Goal: Feedback & Contribution: Contribute content

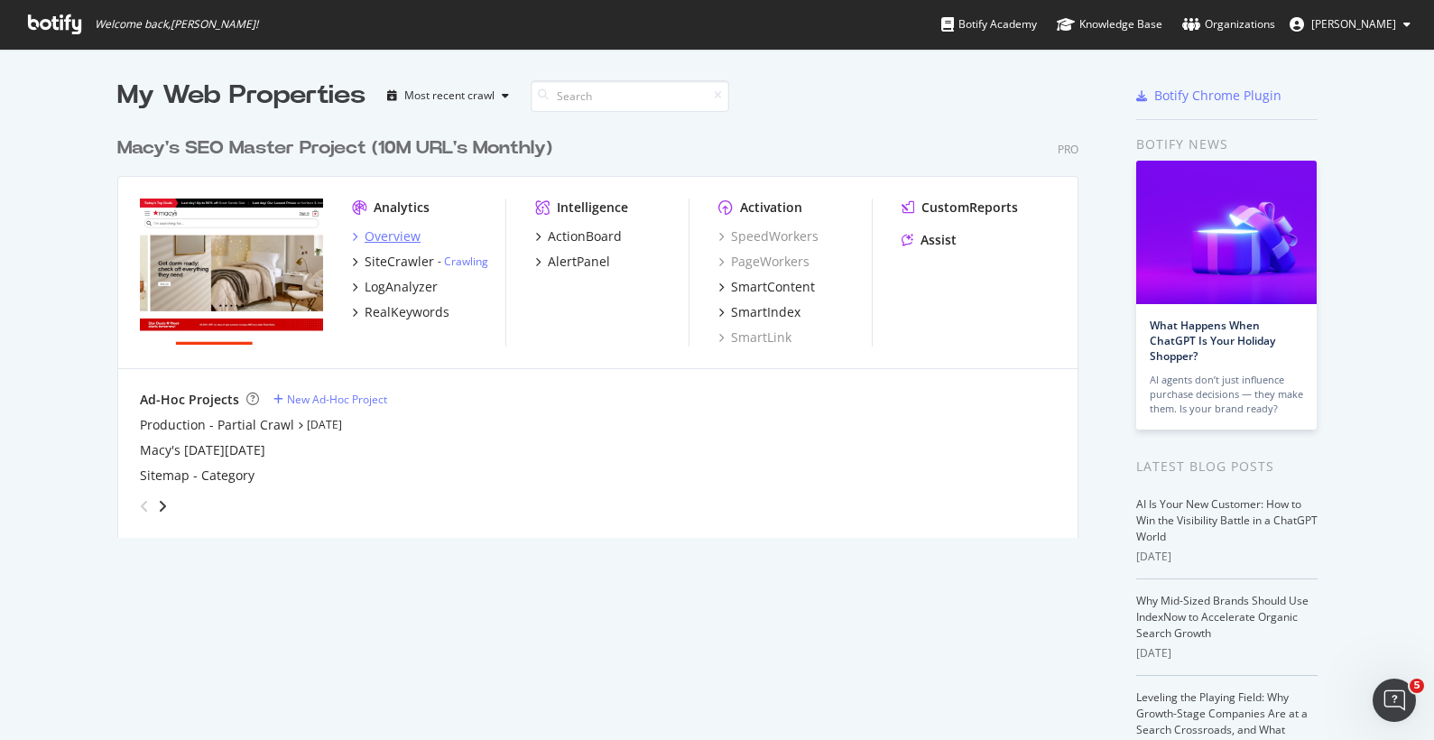
click at [383, 240] on div "Overview" at bounding box center [393, 236] width 56 height 18
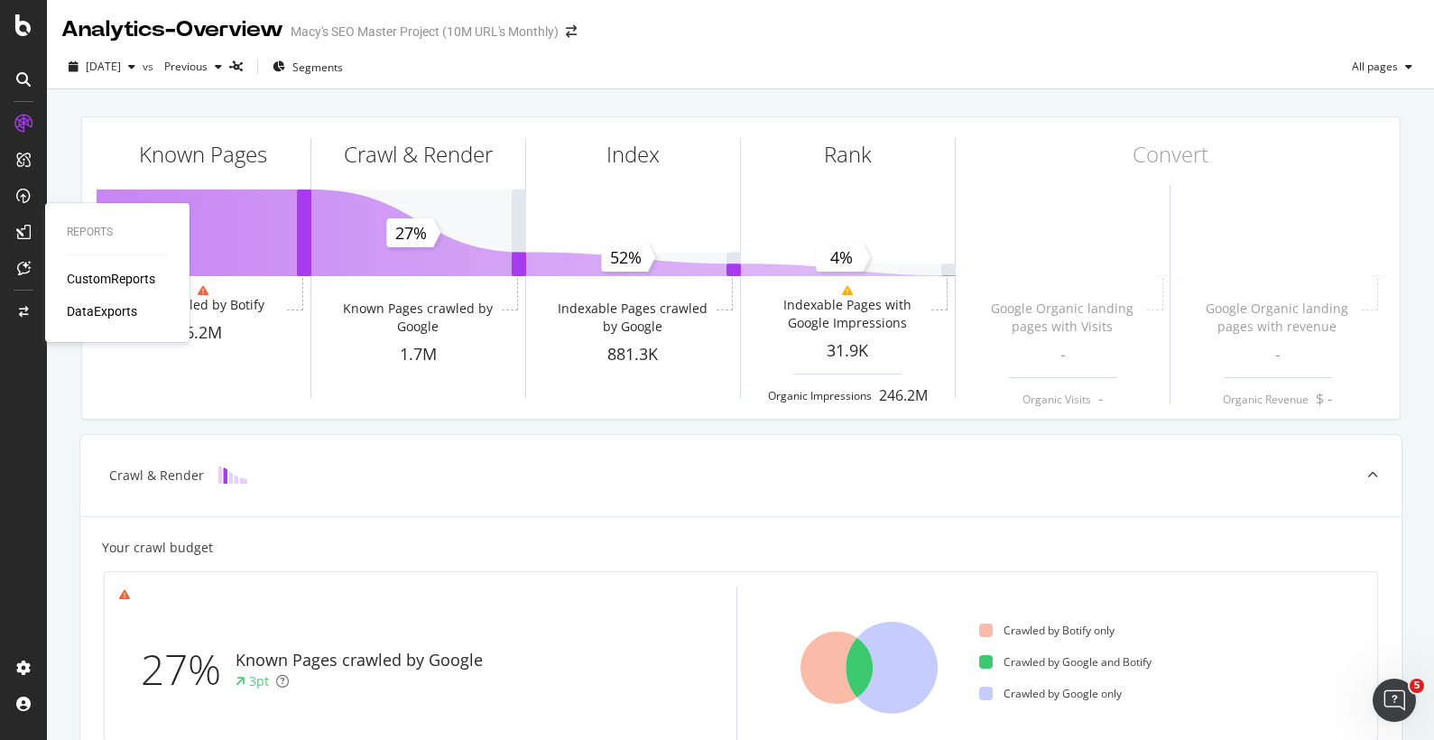
click at [122, 274] on div "CustomReports" at bounding box center [111, 279] width 88 height 18
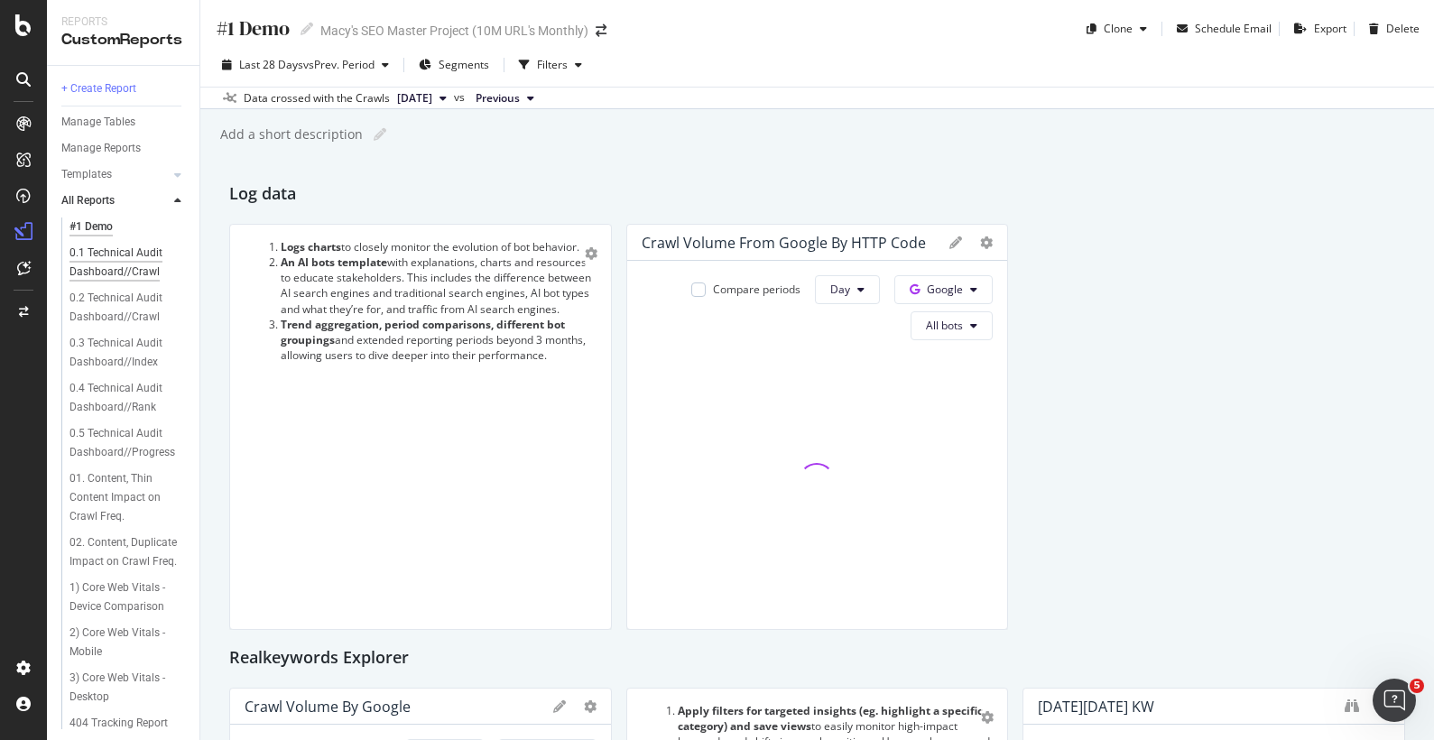
click at [137, 258] on div "0.1 Technical Audit Dashboard//Crawl" at bounding box center [122, 263] width 107 height 38
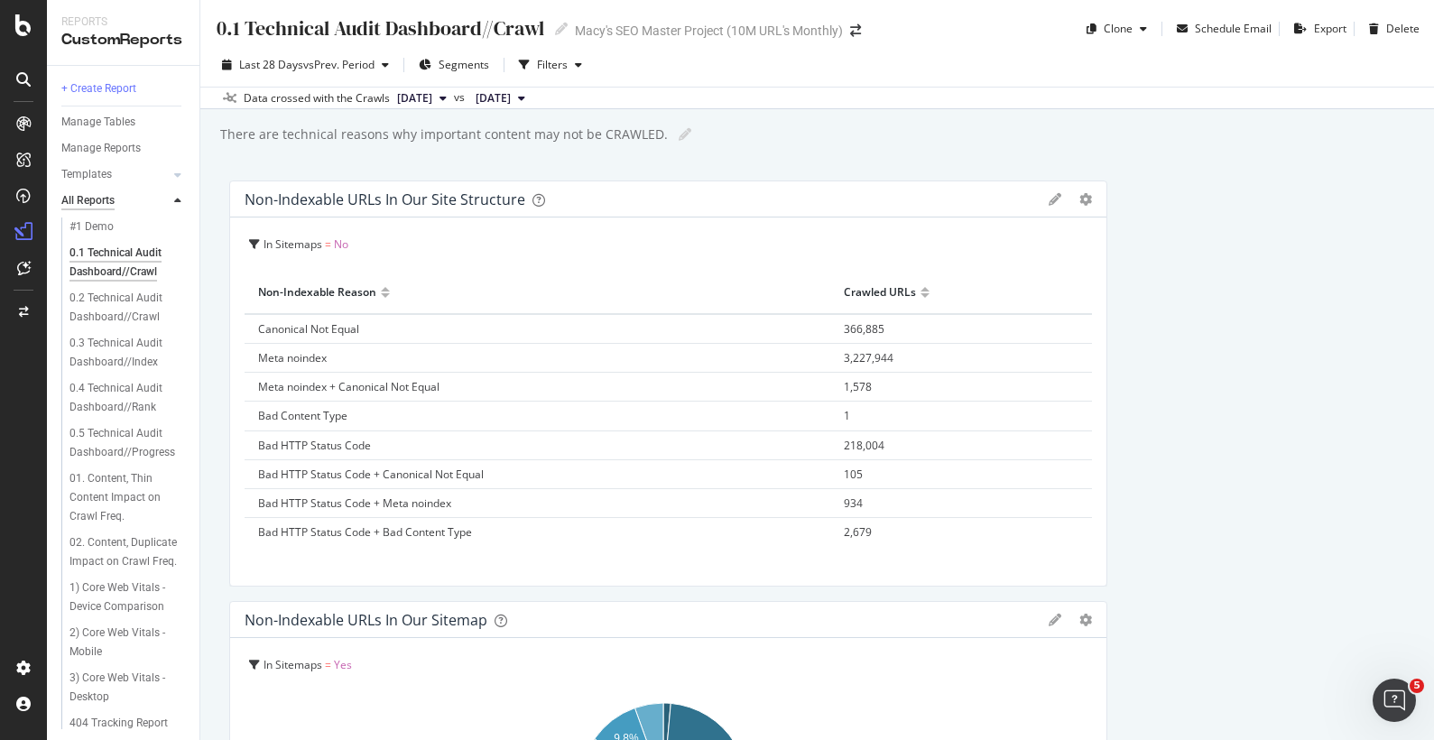
click at [101, 200] on div "All Reports" at bounding box center [87, 200] width 53 height 19
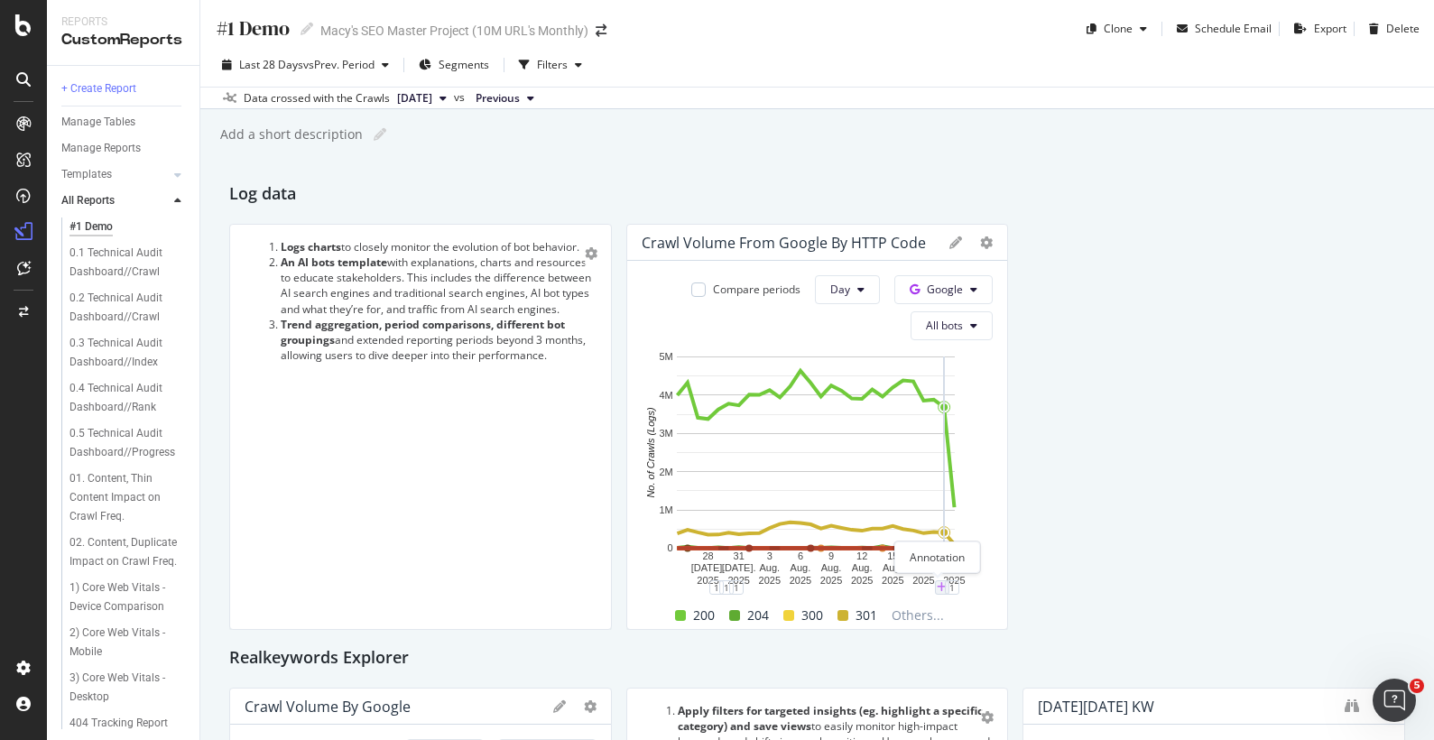
click at [937, 588] on icon "plus" at bounding box center [942, 587] width 10 height 11
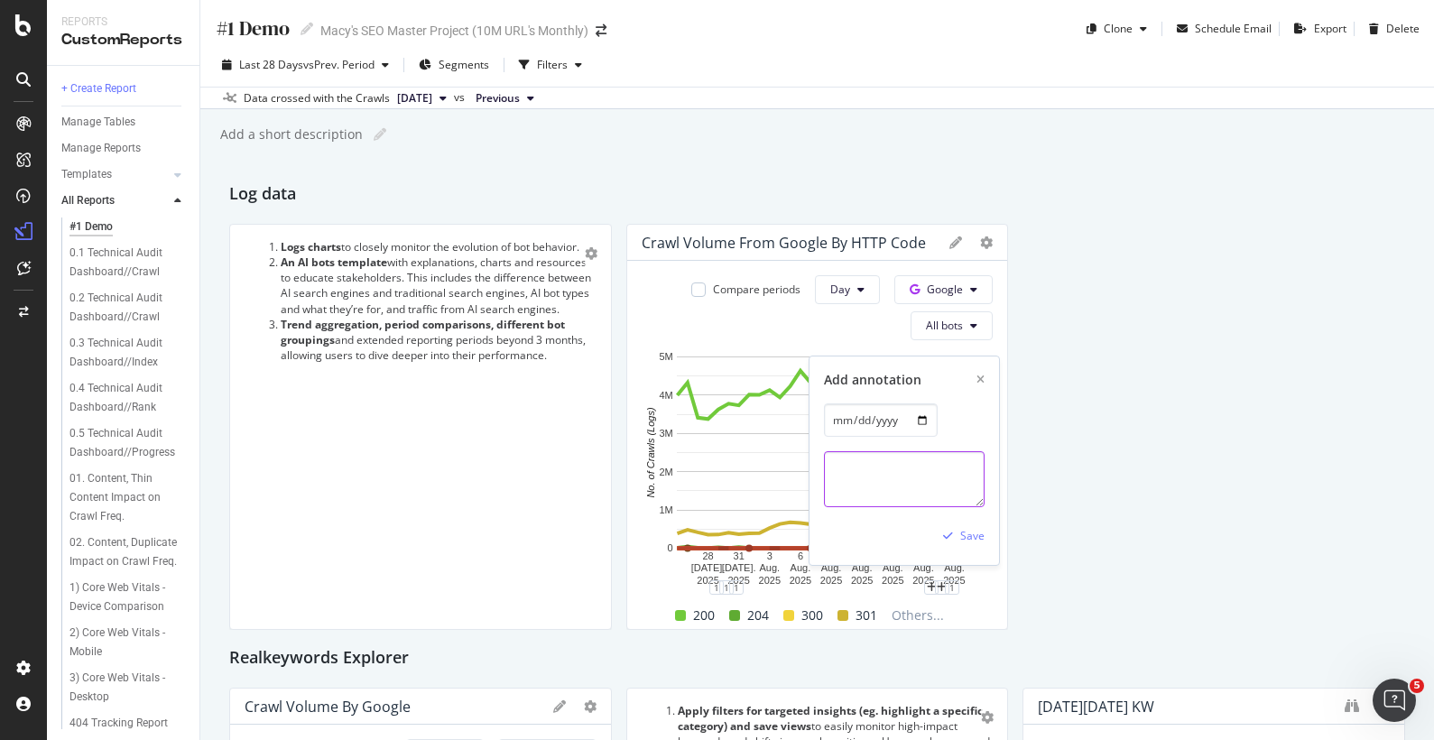
click at [855, 486] on textarea at bounding box center [904, 479] width 161 height 56
type textarea "C"
paste textarea "logic that removes Consolidated Members from all Search and Browse PLPs. Howeve…"
click at [828, 471] on textarea "logic that removes Consolidated Members from all Search and Browse PLPs. Howeve…" at bounding box center [904, 479] width 161 height 56
type textarea "Master/Member De-Dup logic that removes Consolidated Members from all Search an…"
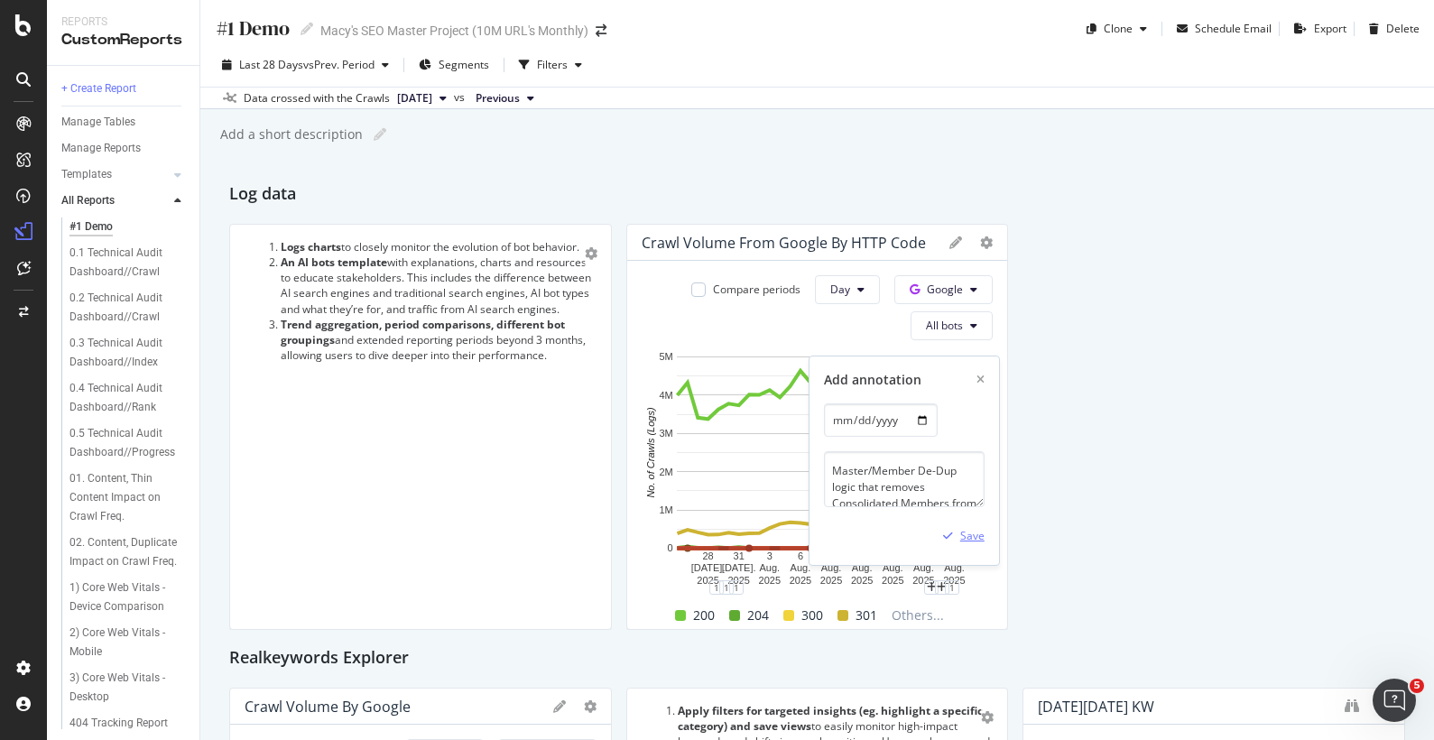
click at [966, 536] on div "Save" at bounding box center [972, 535] width 24 height 15
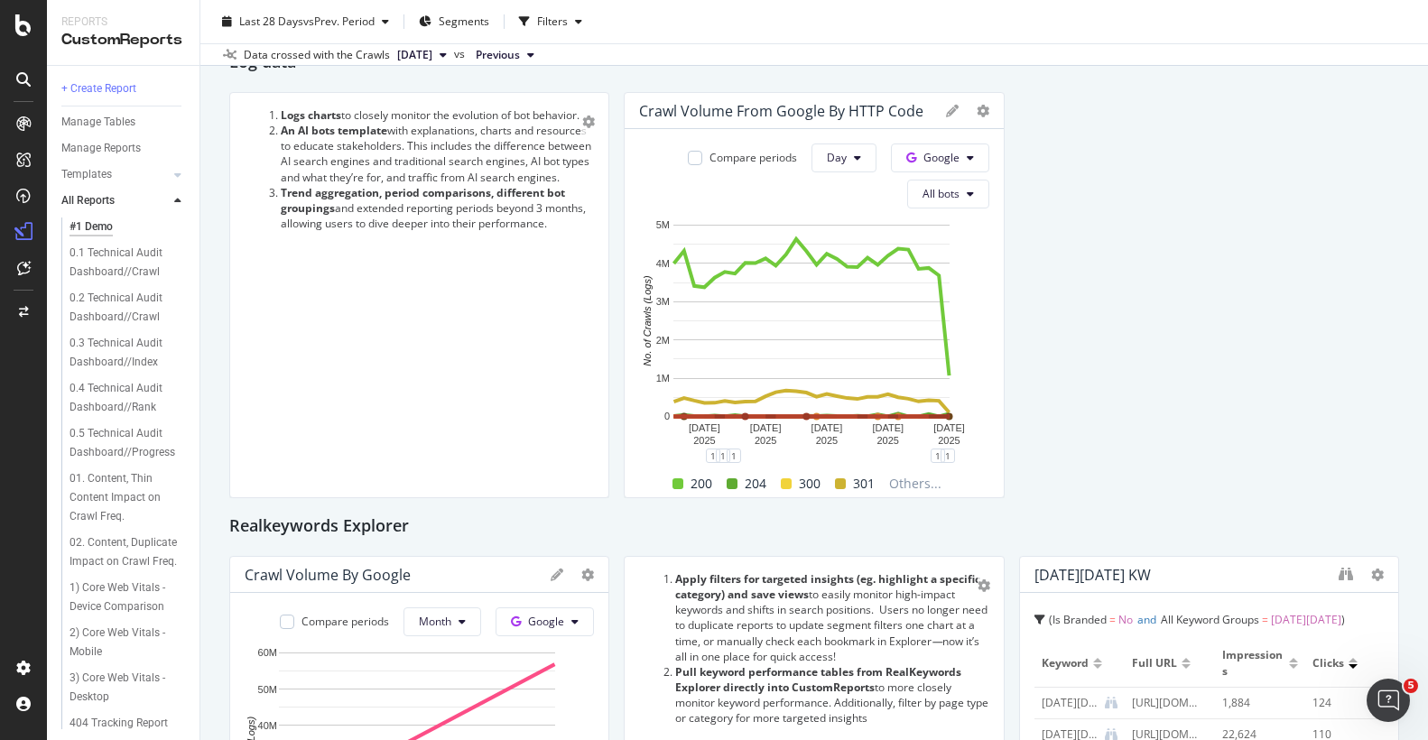
scroll to position [130, 0]
